Goal: Task Accomplishment & Management: Manage account settings

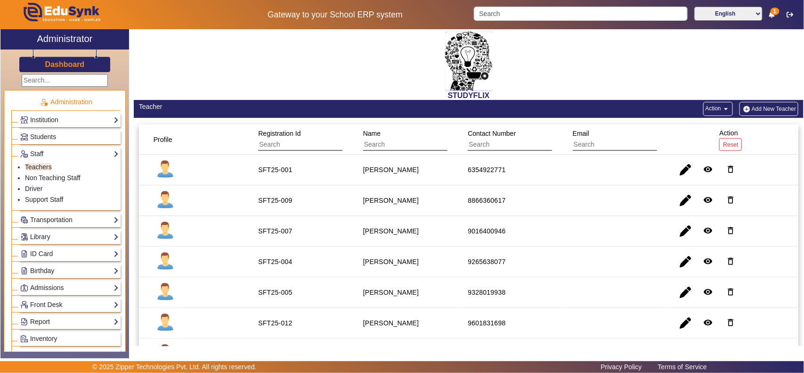
scroll to position [210, 0]
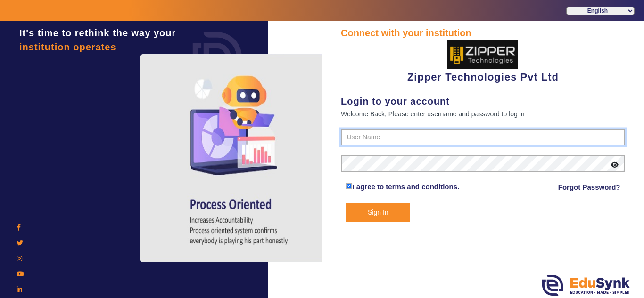
type input "1008790000"
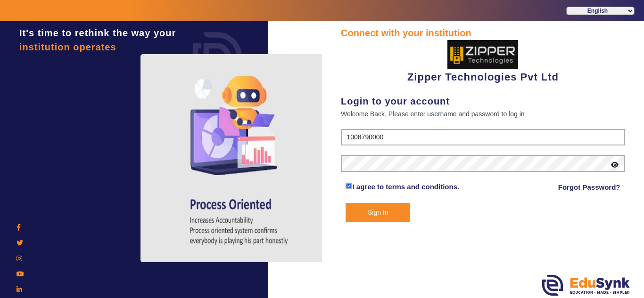
click at [616, 164] on icon at bounding box center [615, 165] width 8 height 7
